Goal: Task Accomplishment & Management: Manage account settings

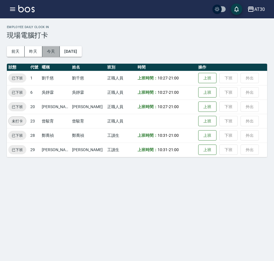
click at [46, 50] on button "今天" at bounding box center [51, 51] width 18 height 11
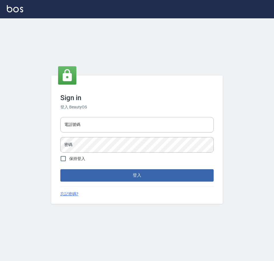
click at [50, 51] on div "Sign in 登入 BeautyOS 電話號碼 電話號碼 密碼 密碼 保持登入 登入 忘記密碼?" at bounding box center [137, 139] width 274 height 242
type input "0976570099"
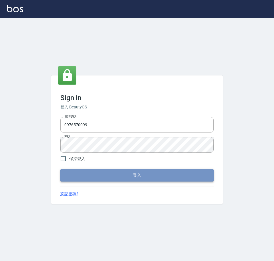
click at [90, 176] on button "登入" at bounding box center [136, 175] width 153 height 12
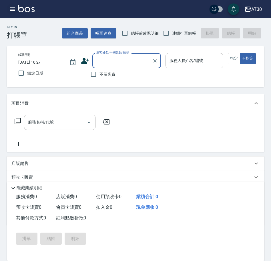
click at [13, 5] on button "button" at bounding box center [12, 8] width 11 height 11
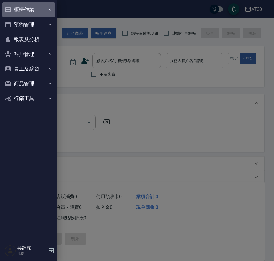
click at [32, 14] on button "櫃檯作業" at bounding box center [28, 9] width 53 height 15
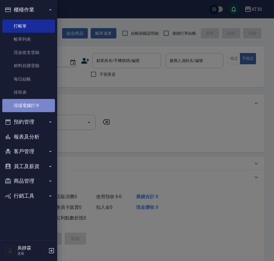
click at [34, 109] on link "現場電腦打卡" at bounding box center [28, 105] width 53 height 13
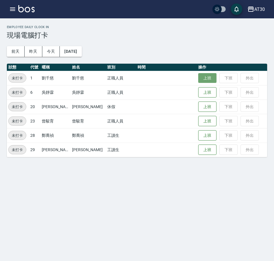
click at [203, 78] on button "上班" at bounding box center [207, 78] width 18 height 10
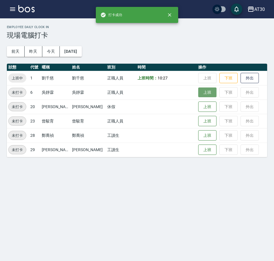
click at [203, 89] on button "上班" at bounding box center [207, 92] width 18 height 10
